Goal: Information Seeking & Learning: Check status

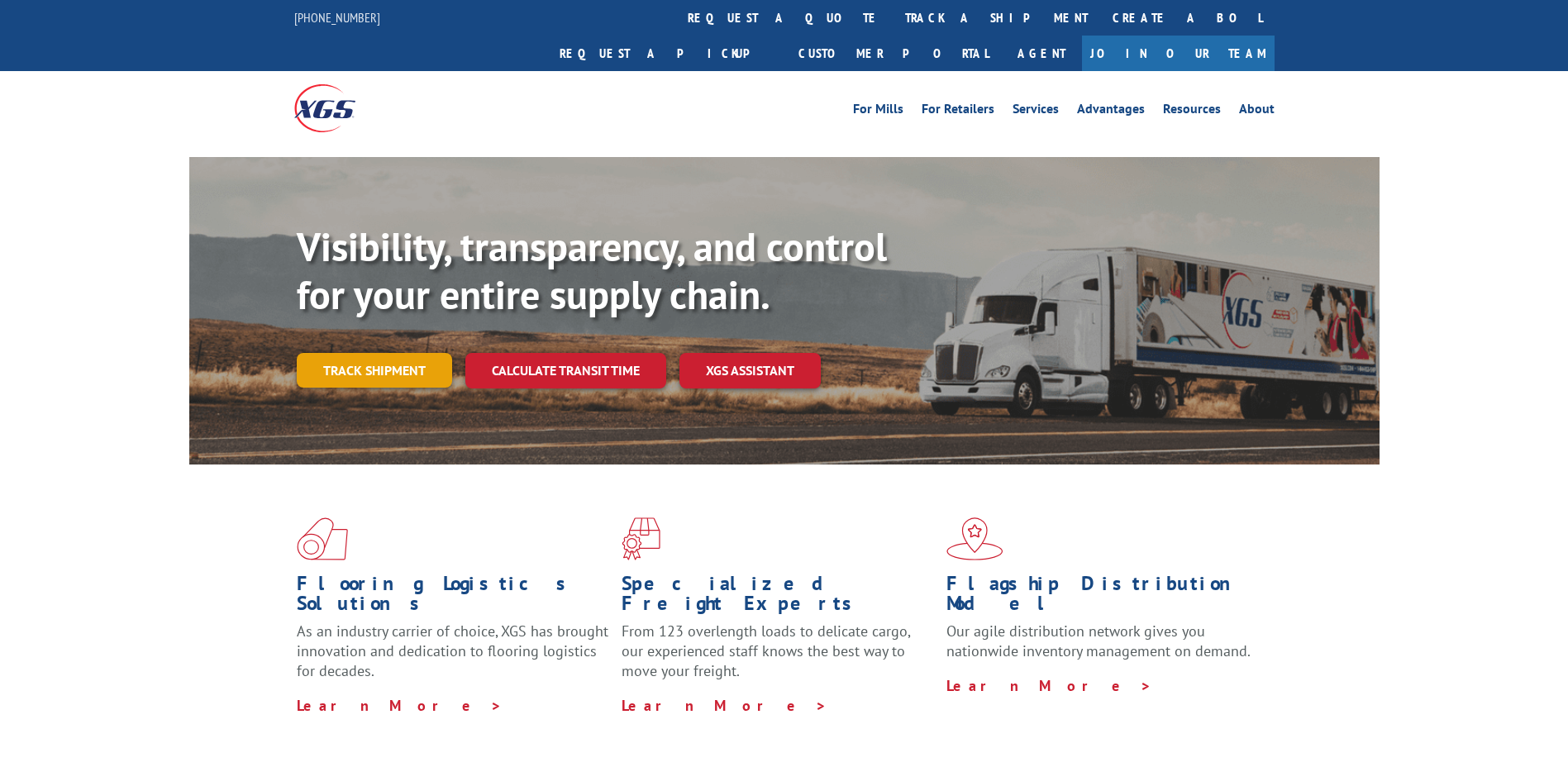
click at [395, 353] on link "Track shipment" at bounding box center [374, 370] width 156 height 34
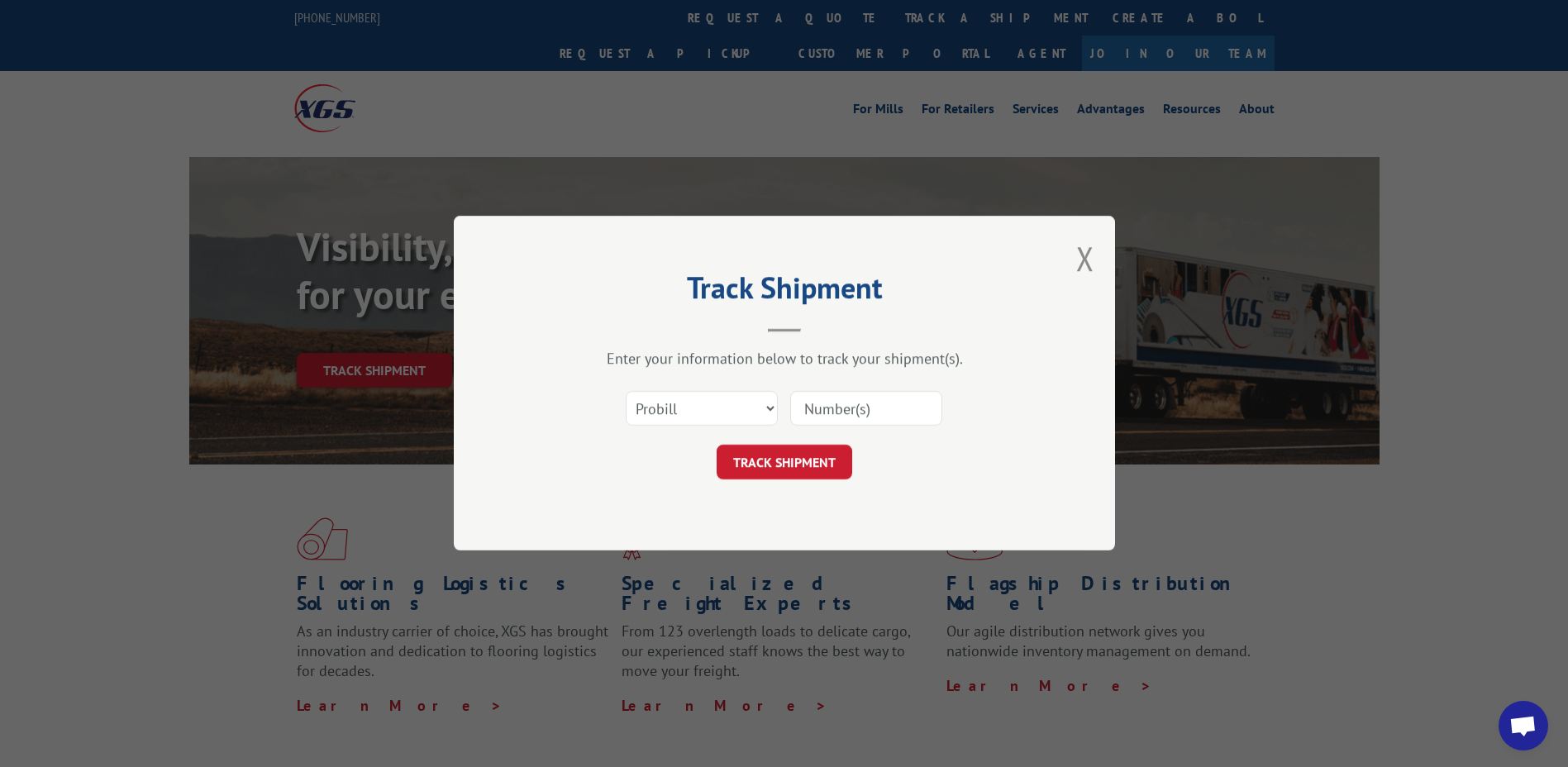
drag, startPoint x: 779, startPoint y: 412, endPoint x: 766, endPoint y: 412, distance: 13.0
click at [775, 412] on div "Select category... Probill BOL PO" at bounding box center [784, 409] width 496 height 55
click at [758, 409] on select "Select category... Probill BOL PO" at bounding box center [700, 408] width 152 height 34
select select "po"
click at [625, 391] on select "Select category... Probill BOL PO" at bounding box center [700, 408] width 152 height 34
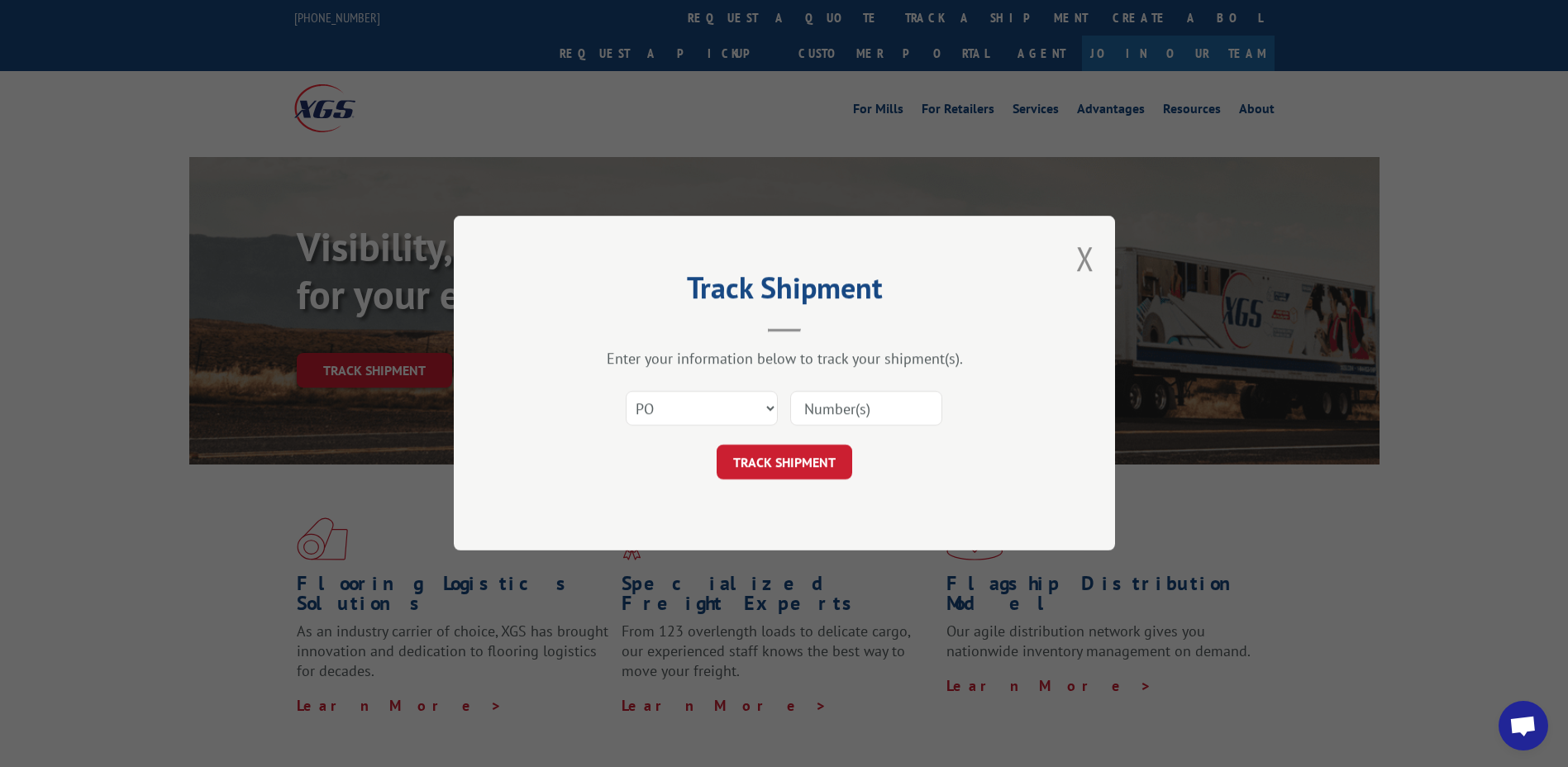
click at [834, 407] on input at bounding box center [866, 408] width 152 height 34
type input "40548027"
click button "TRACK SHIPMENT" at bounding box center [784, 462] width 136 height 34
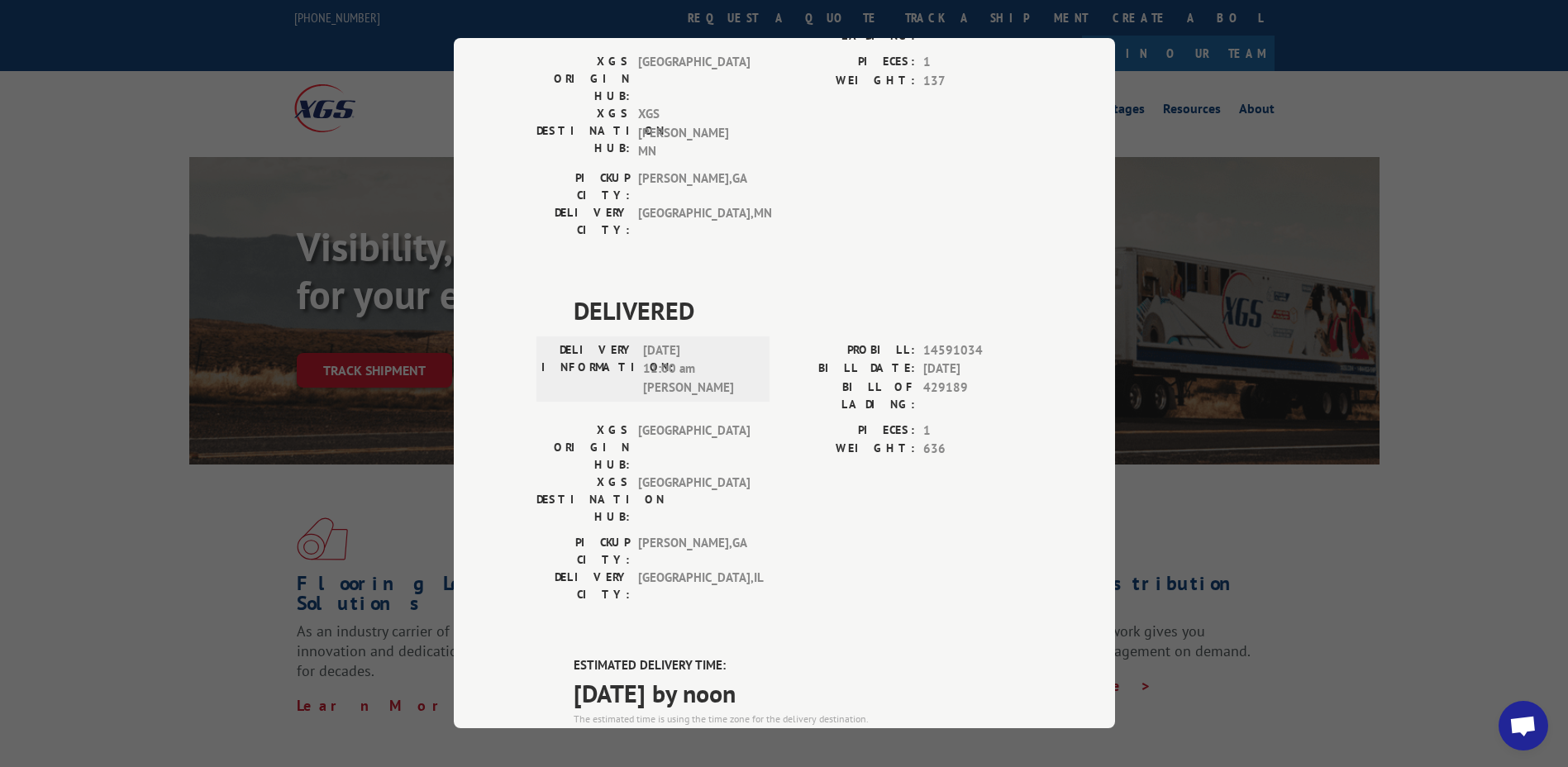
scroll to position [613, 0]
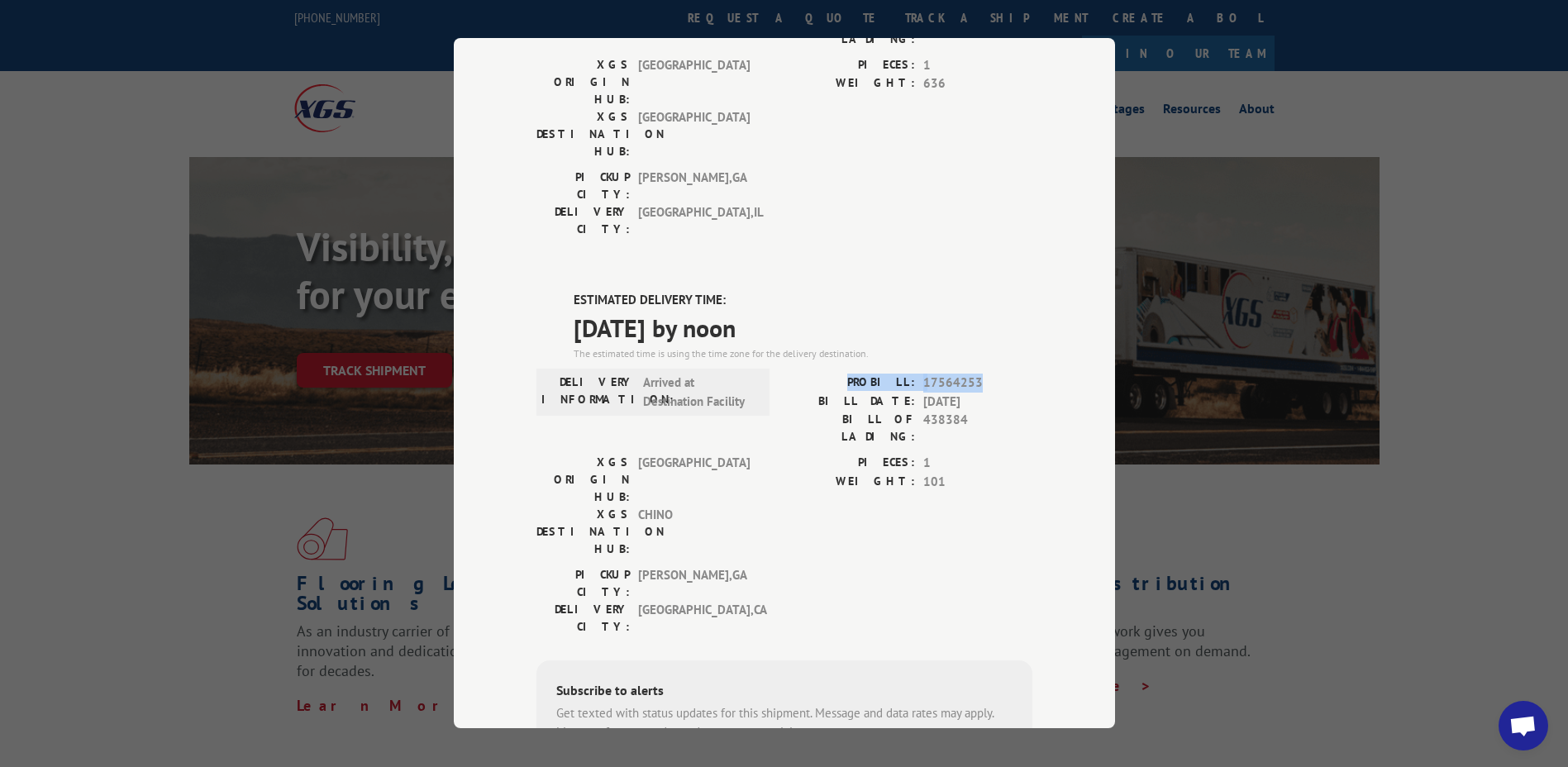
drag, startPoint x: 976, startPoint y: 209, endPoint x: 856, endPoint y: 206, distance: 120.0
click at [856, 374] on div "PROBILL: 17564253" at bounding box center [908, 383] width 247 height 19
drag, startPoint x: 856, startPoint y: 206, endPoint x: 931, endPoint y: 211, distance: 75.2
copy div "PROBILL: 17564253"
